Goal: Task Accomplishment & Management: Use online tool/utility

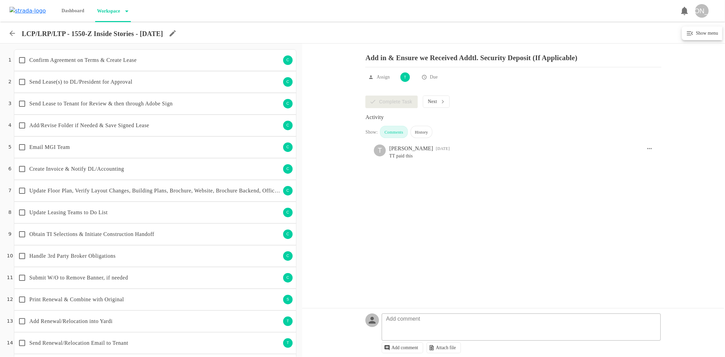
scroll to position [198, 0]
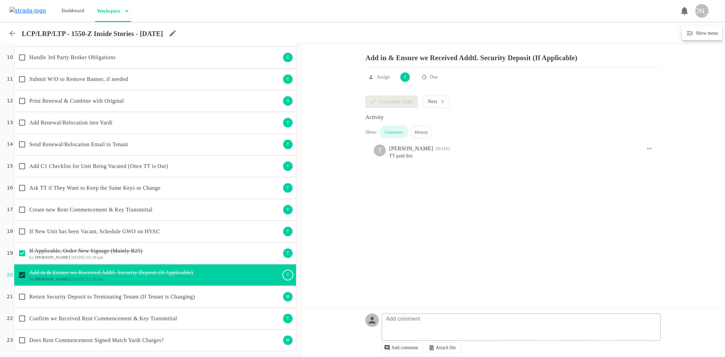
click at [13, 36] on icon at bounding box center [12, 33] width 8 height 8
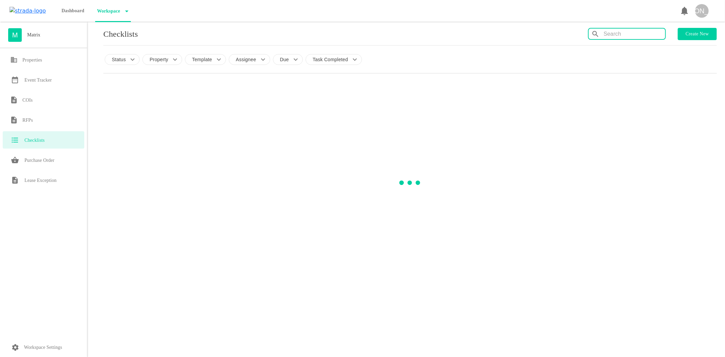
click at [634, 35] on input "text" at bounding box center [634, 34] width 62 height 11
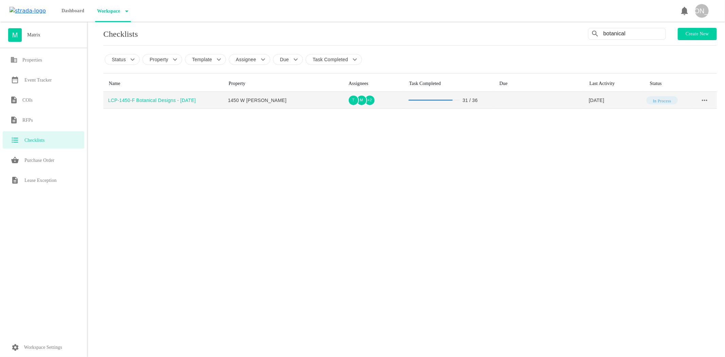
type input "botanical"
click at [180, 99] on div "LCP-1450-F Botanical Designs - [DATE]" at bounding box center [165, 100] width 115 height 7
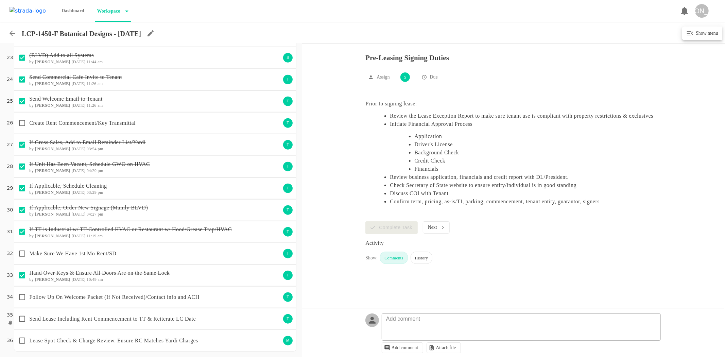
scroll to position [481, 0]
click at [123, 123] on p "Create Rent Commencement/Key Transmittal" at bounding box center [154, 123] width 251 height 8
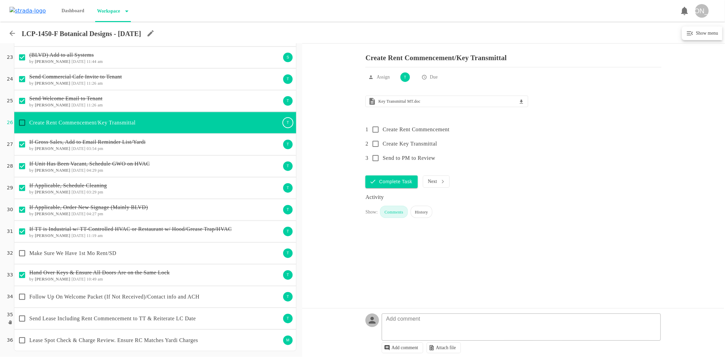
click at [140, 296] on p "Follow Up On Welcome Packet (If Not Received)/Contact info and ACH" at bounding box center [154, 297] width 251 height 8
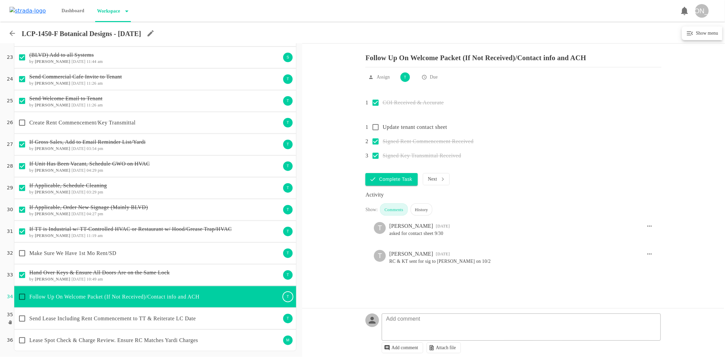
drag, startPoint x: 24, startPoint y: 120, endPoint x: 31, endPoint y: 124, distance: 7.8
click at [24, 120] on input "checkbox" at bounding box center [22, 123] width 14 height 14
checkbox input "true"
click at [24, 318] on input "checkbox" at bounding box center [22, 318] width 14 height 14
checkbox input "true"
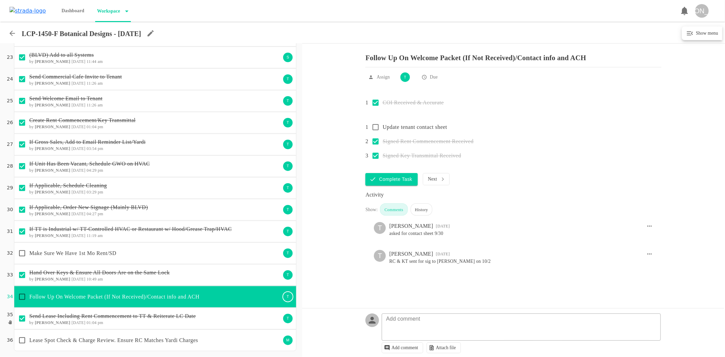
click at [104, 257] on p "Make Sure We Have 1st Mo Rent/SD" at bounding box center [154, 253] width 251 height 8
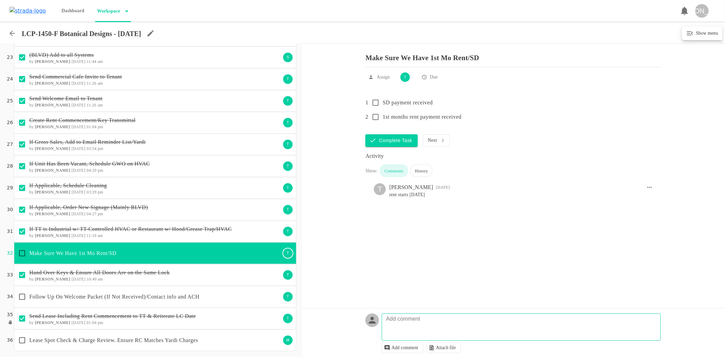
click at [423, 329] on textarea at bounding box center [522, 330] width 278 height 20
type textarea "[PERSON_NAME] is working on getting bank acct added to com cafe so she can pay …"
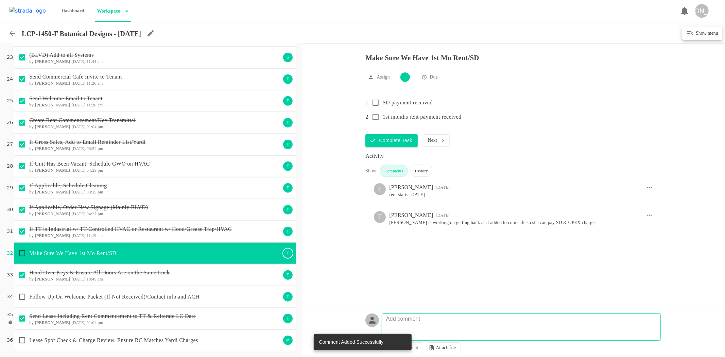
click at [161, 294] on p "Follow Up On Welcome Packet (If Not Received)/Contact info and ACH" at bounding box center [154, 297] width 251 height 8
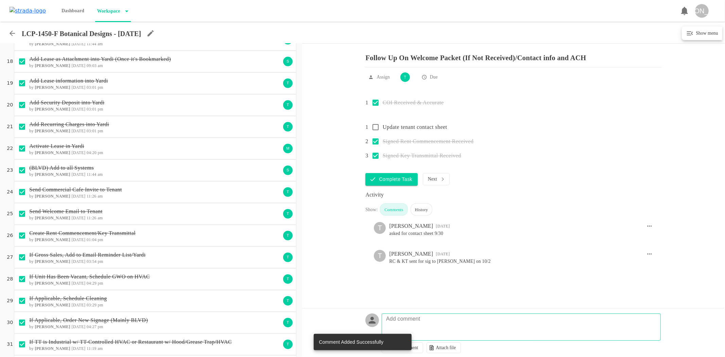
scroll to position [368, 0]
click at [13, 36] on icon at bounding box center [12, 33] width 8 height 8
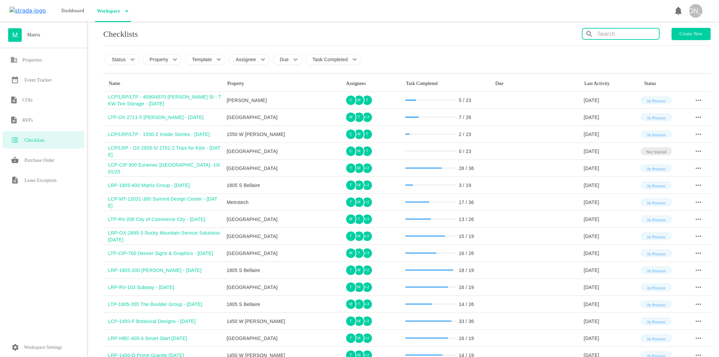
click at [617, 38] on input "text" at bounding box center [629, 34] width 62 height 11
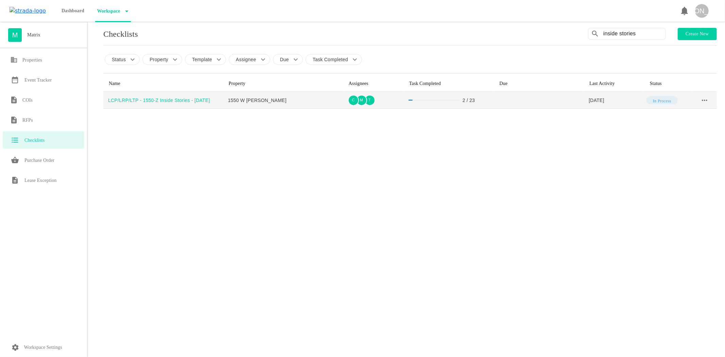
type input "inside stories"
click at [183, 102] on div "LCP/LRP/LTP - 1550-Z Inside Stories - [DATE]" at bounding box center [165, 100] width 115 height 7
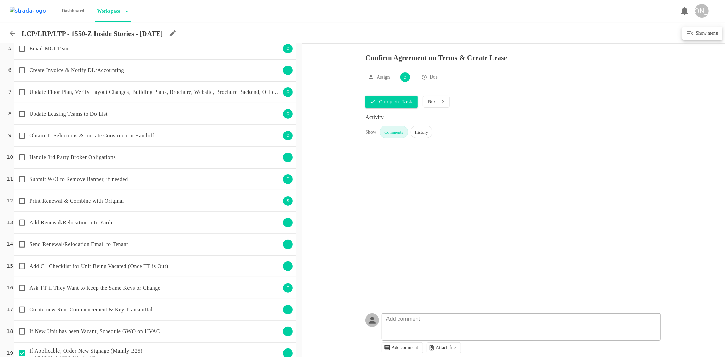
scroll to position [198, 0]
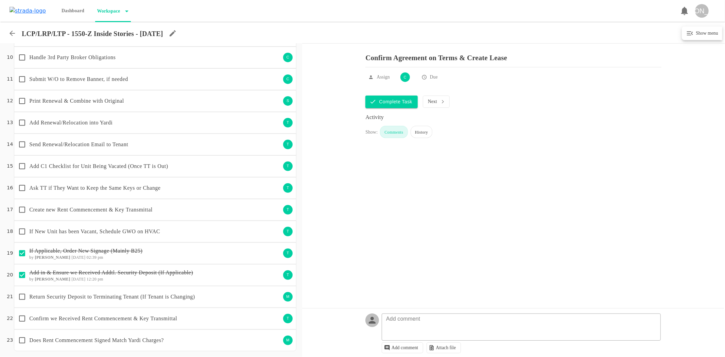
click at [151, 208] on p "Create new Rent Commencement & Key Transmittal" at bounding box center [154, 210] width 251 height 8
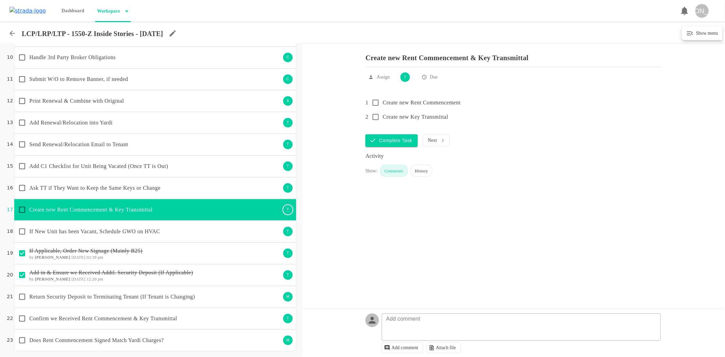
click at [148, 186] on p "Ask TT if They Want to Keep the Same Keys or Change" at bounding box center [154, 188] width 251 height 8
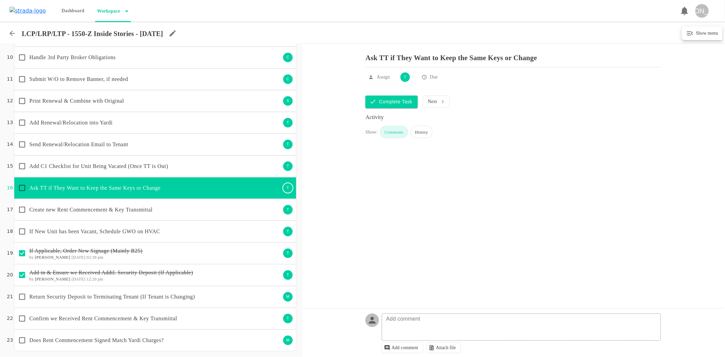
click at [132, 229] on p "If New Unit has been Vacant, Schedule GWO on HVAC" at bounding box center [154, 231] width 251 height 8
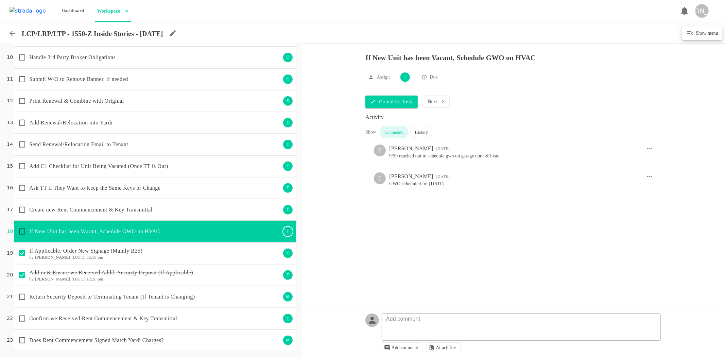
click at [141, 293] on p "Return Security Deposit to Terminating Tenant (If Tenant is Changing)" at bounding box center [154, 297] width 251 height 8
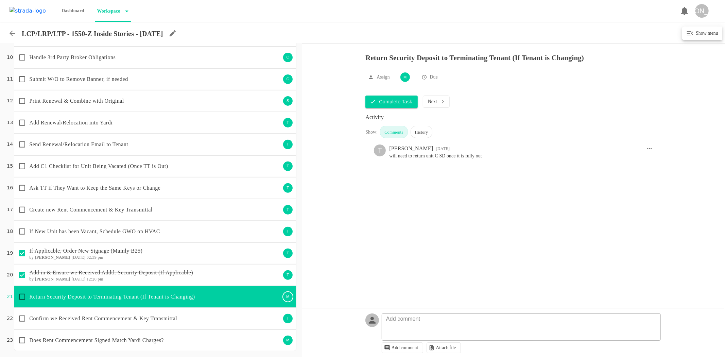
click at [138, 279] on h6 "by [PERSON_NAME] [DATE] 12:20 pm" at bounding box center [154, 279] width 251 height 5
